Goal: Browse casually

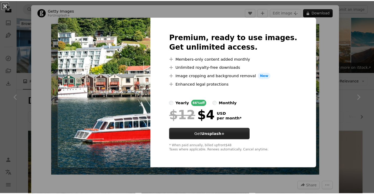
scroll to position [184, 0]
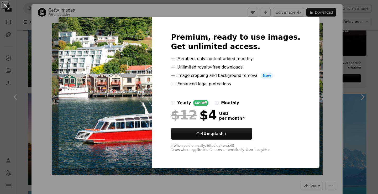
click at [328, 63] on div "An X shape Premium, ready to use images. Get unlimited access. A plus sign Memb…" at bounding box center [189, 97] width 378 height 194
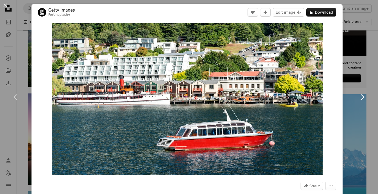
click at [358, 93] on icon "Chevron right" at bounding box center [362, 97] width 8 height 8
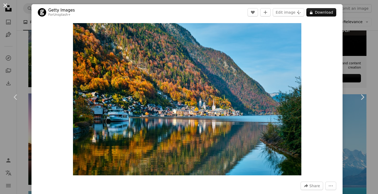
click at [4, 3] on button "An X shape" at bounding box center [5, 5] width 6 height 6
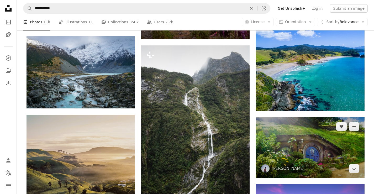
scroll to position [551, 0]
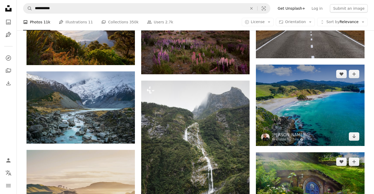
click at [278, 112] on img at bounding box center [310, 105] width 108 height 81
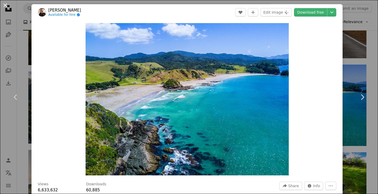
click at [5, 6] on button "An X shape" at bounding box center [5, 5] width 6 height 6
